Goal: Navigation & Orientation: Understand site structure

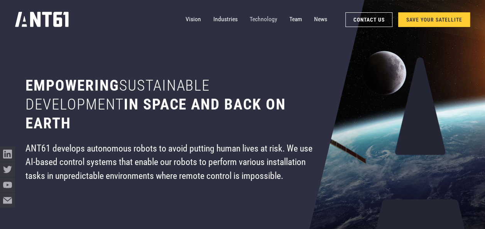
click at [265, 21] on link "Technology" at bounding box center [264, 19] width 28 height 15
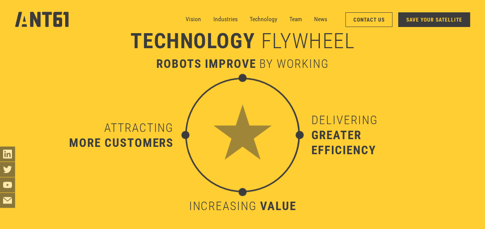
scroll to position [2254, 0]
click at [316, 19] on link "News" at bounding box center [320, 19] width 13 height 15
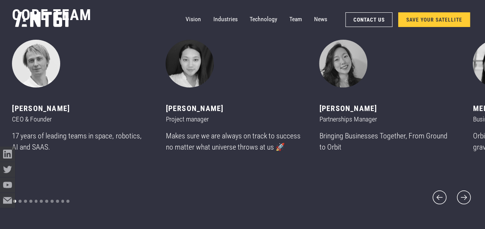
scroll to position [2788, 0]
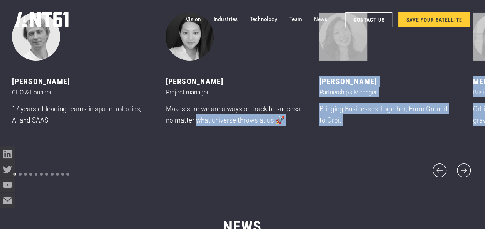
drag, startPoint x: 197, startPoint y: 127, endPoint x: 491, endPoint y: 129, distance: 293.9
click at [382, 97] on div "Partnerships Manager" at bounding box center [387, 92] width 136 height 10
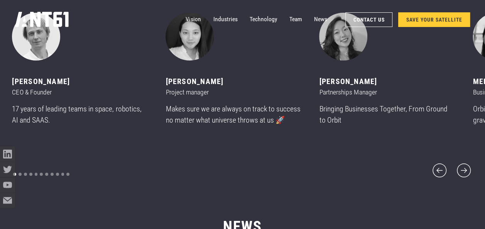
drag, startPoint x: 474, startPoint y: 97, endPoint x: 491, endPoint y: 90, distance: 18.1
